Goal: Register for event/course

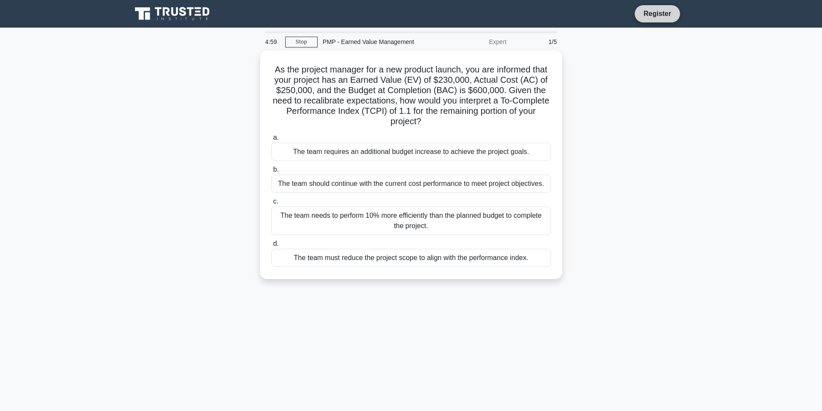
click at [640, 16] on link "Register" at bounding box center [657, 13] width 38 height 11
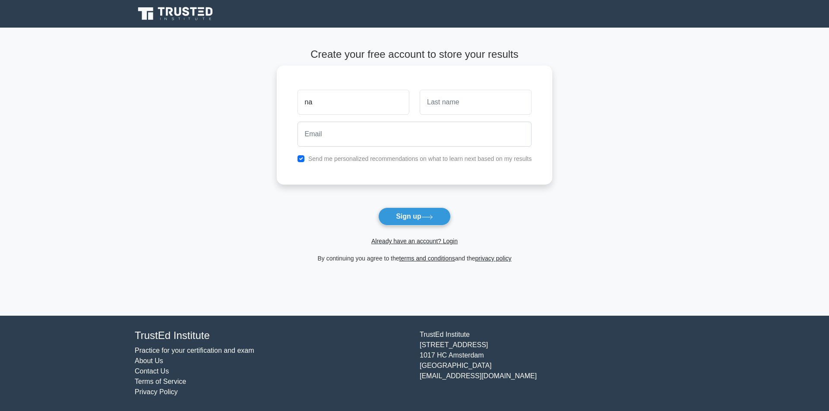
type input "na"
click at [488, 94] on input "text" at bounding box center [475, 102] width 112 height 25
type input "ta"
click at [438, 130] on input "email" at bounding box center [414, 134] width 234 height 25
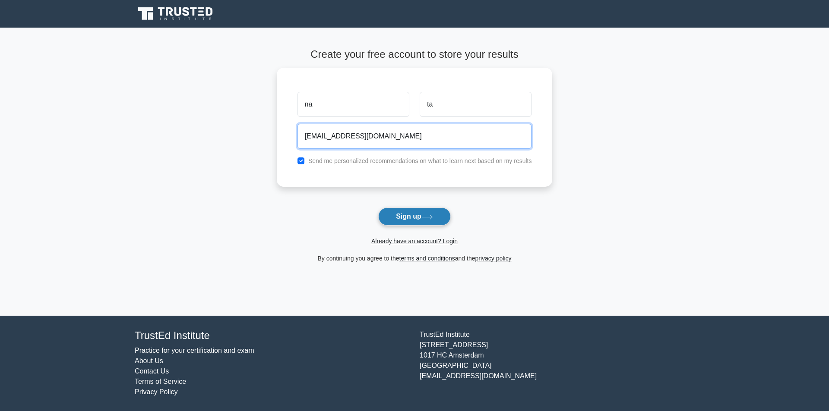
type input "nata@gmail.com"
click at [418, 211] on button "Sign up" at bounding box center [414, 217] width 73 height 18
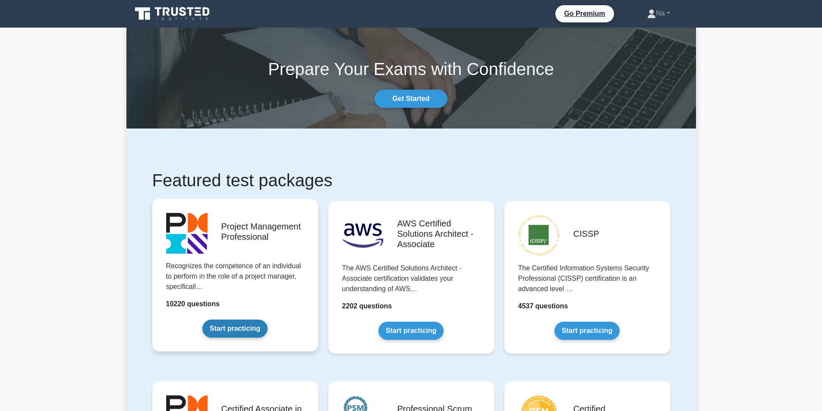
click at [202, 320] on link "Start practicing" at bounding box center [234, 329] width 65 height 18
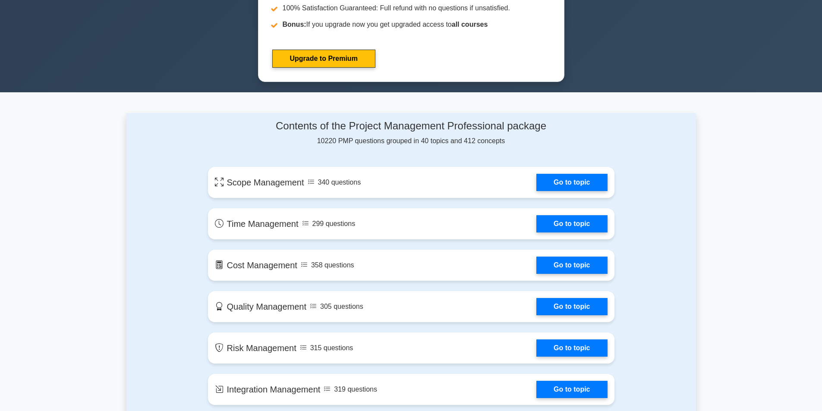
scroll to position [475, 0]
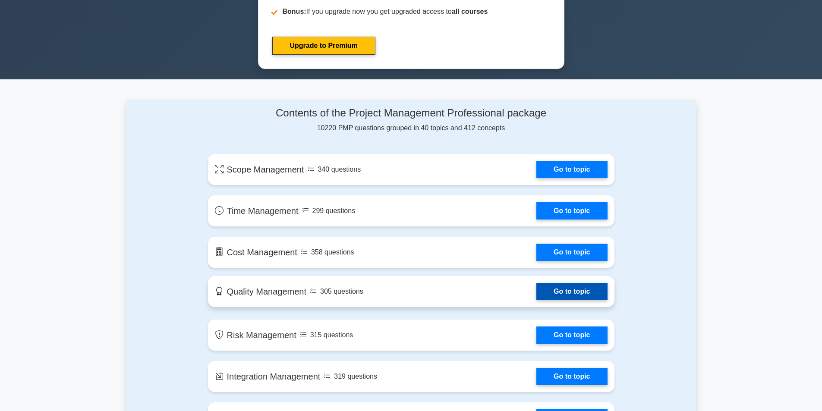
click at [536, 283] on link "Go to topic" at bounding box center [571, 291] width 71 height 17
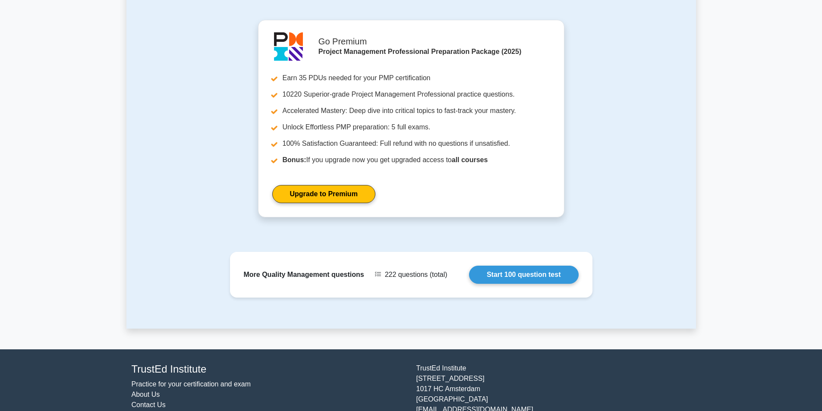
scroll to position [900, 0]
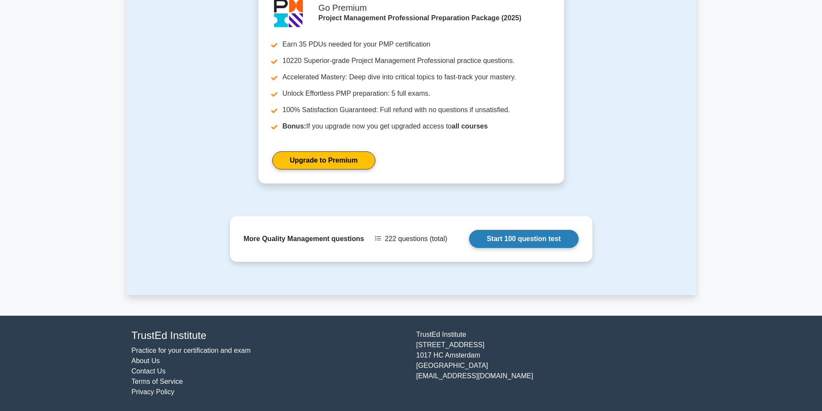
click at [521, 236] on link "Start 100 question test" at bounding box center [524, 239] width 110 height 18
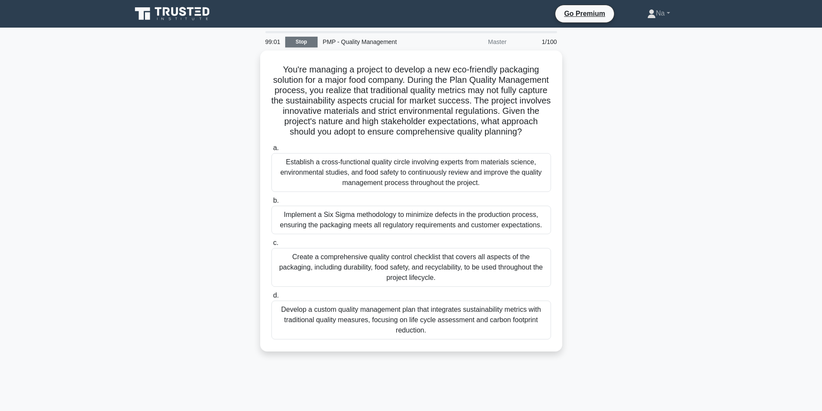
click at [290, 44] on link "Stop" at bounding box center [301, 42] width 32 height 11
